Goal: Use online tool/utility: Utilize a website feature to perform a specific function

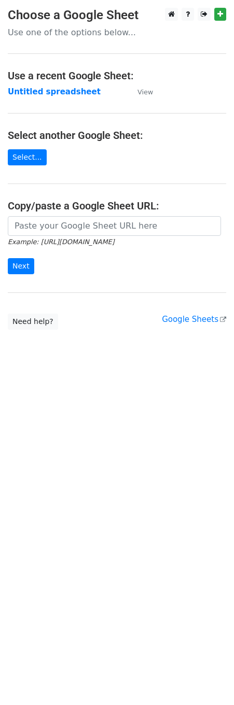
click at [44, 215] on main "Choose a Google Sheet Use one of the options below... Use a recent Google Sheet…" at bounding box center [117, 169] width 234 height 322
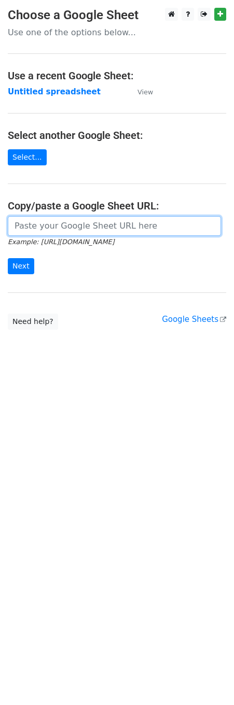
click at [40, 224] on input "url" at bounding box center [114, 226] width 213 height 20
paste input "[URL][DOMAIN_NAME]"
type input "[URL][DOMAIN_NAME]"
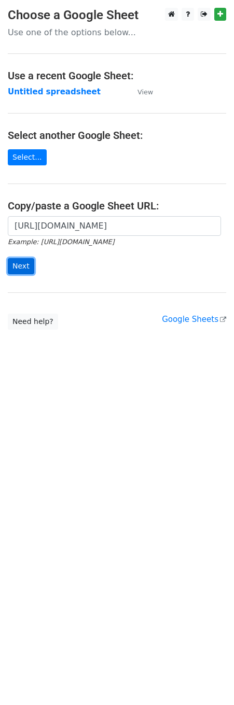
scroll to position [0, 0]
click at [19, 270] on input "Next" at bounding box center [21, 266] width 26 height 16
